Goal: Complete application form

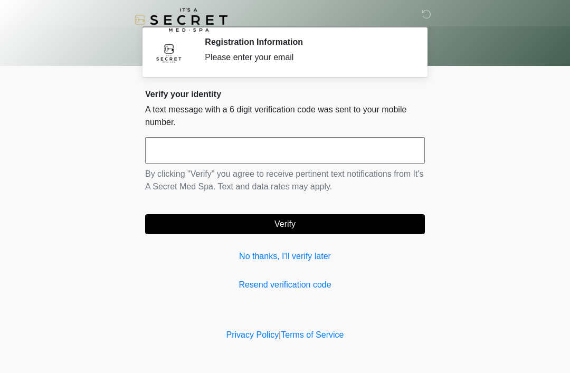
click at [293, 248] on div "Verify your identity A text message with a 6 digit verification code was sent t…" at bounding box center [285, 190] width 280 height 202
click at [303, 260] on link "No thanks, I'll verify later" at bounding box center [285, 256] width 280 height 13
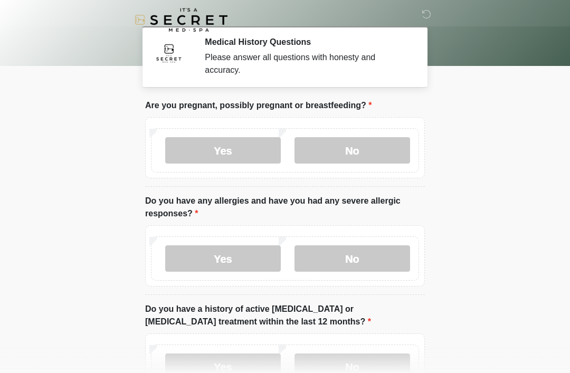
click at [385, 139] on label "No" at bounding box center [352, 150] width 116 height 26
click at [372, 247] on label "No" at bounding box center [352, 258] width 116 height 26
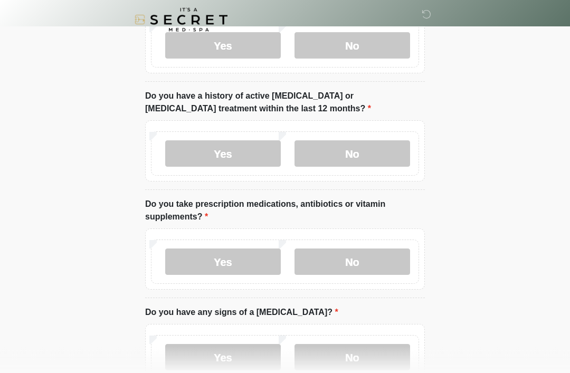
click at [329, 145] on label "No" at bounding box center [352, 154] width 116 height 26
click at [347, 269] on label "No" at bounding box center [352, 261] width 116 height 26
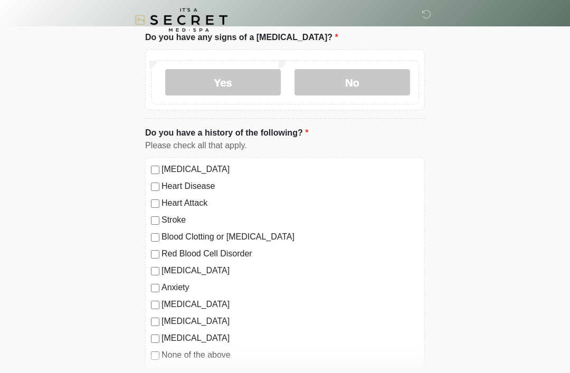
click at [330, 88] on label "No" at bounding box center [352, 82] width 116 height 26
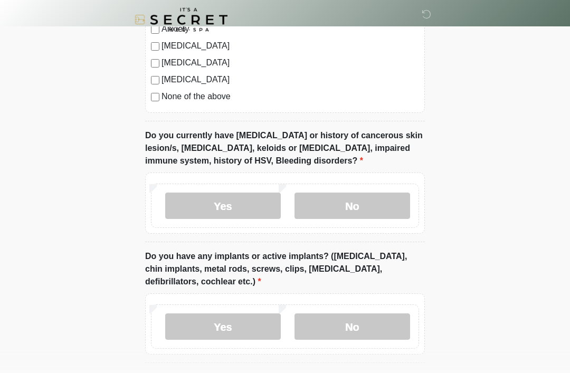
scroll to position [763, 0]
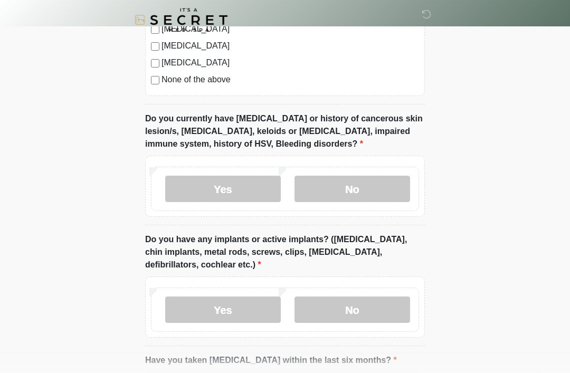
click at [319, 189] on label "No" at bounding box center [352, 189] width 116 height 26
click at [337, 320] on label "No" at bounding box center [352, 309] width 116 height 26
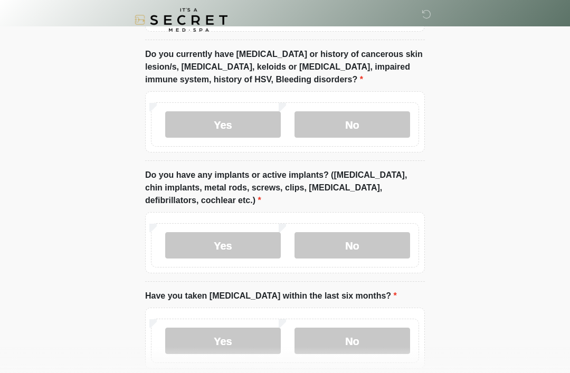
scroll to position [881, 0]
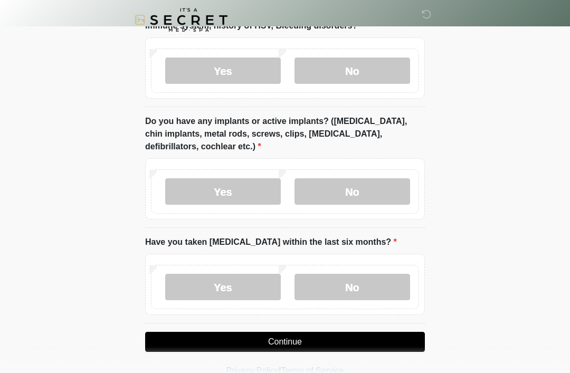
click at [345, 274] on label "No" at bounding box center [352, 287] width 116 height 26
click at [305, 347] on button "Continue" at bounding box center [285, 342] width 280 height 20
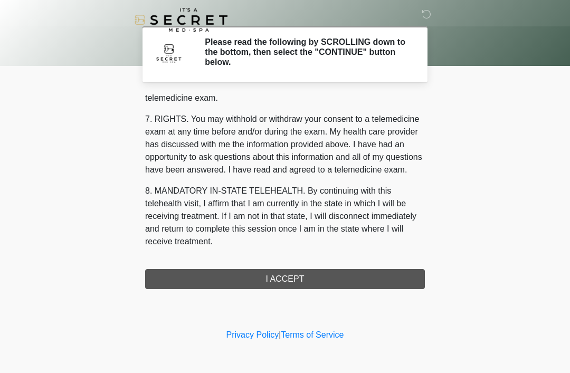
scroll to position [450, 0]
click at [304, 283] on button "I ACCEPT" at bounding box center [285, 279] width 280 height 20
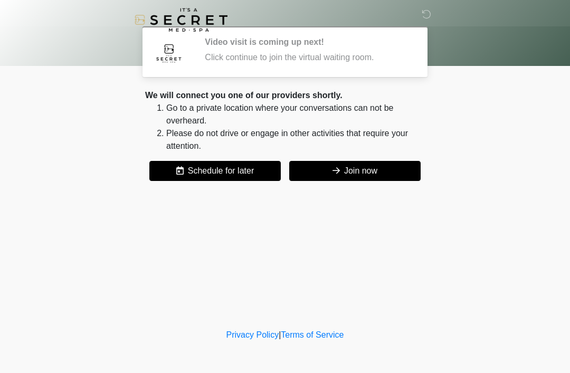
click at [321, 163] on button "Join now" at bounding box center [354, 171] width 131 height 20
